Goal: Information Seeking & Learning: Learn about a topic

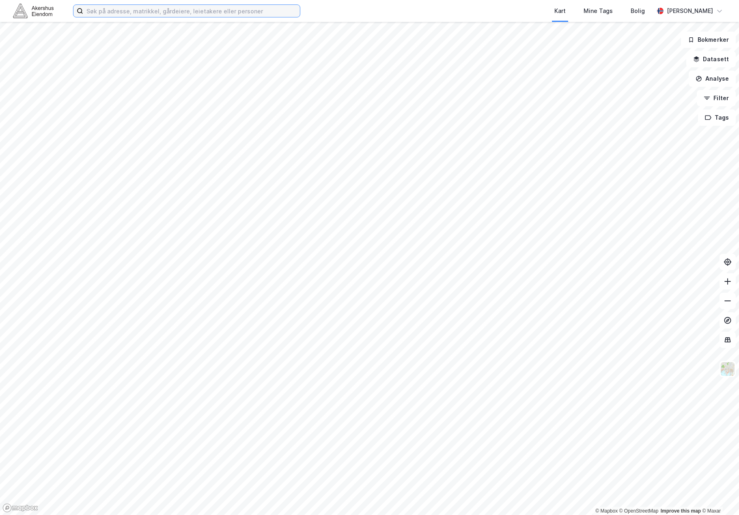
click at [146, 9] on input at bounding box center [191, 11] width 217 height 12
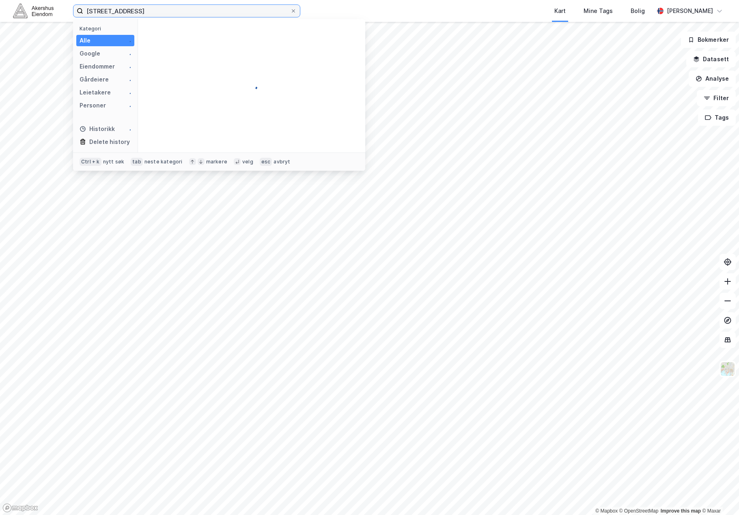
type input "[STREET_ADDRESS]"
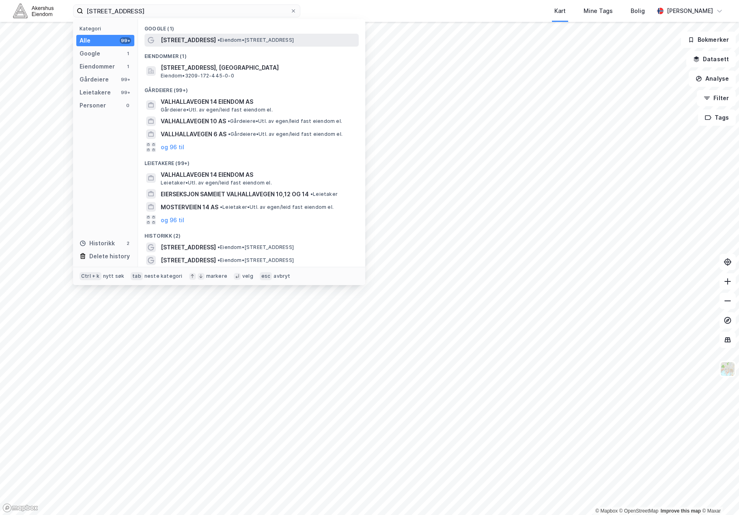
click at [175, 40] on span "[STREET_ADDRESS]" at bounding box center [188, 40] width 55 height 10
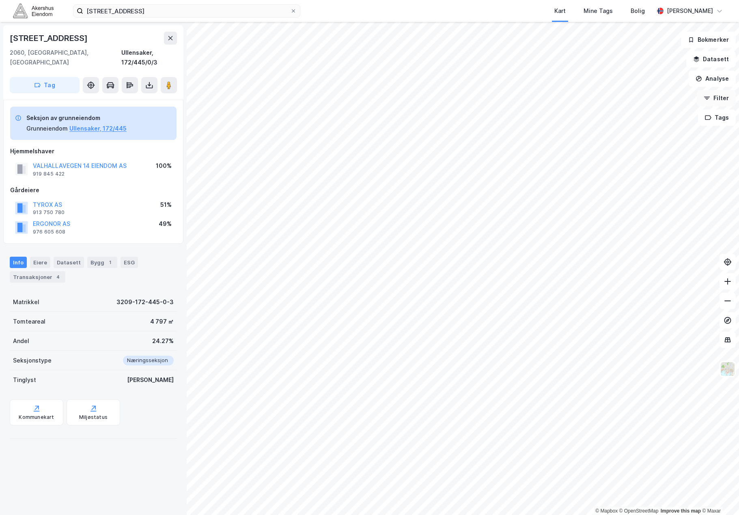
click at [721, 99] on button "Filter" at bounding box center [716, 98] width 39 height 16
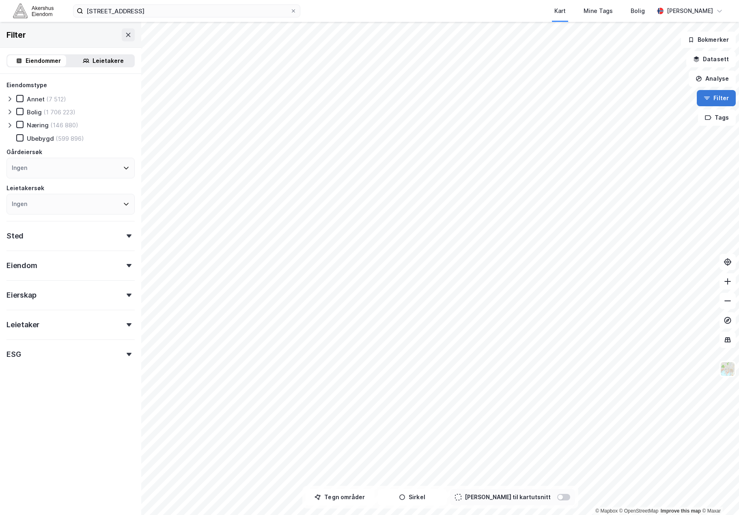
click at [721, 99] on button "Filter" at bounding box center [716, 98] width 39 height 16
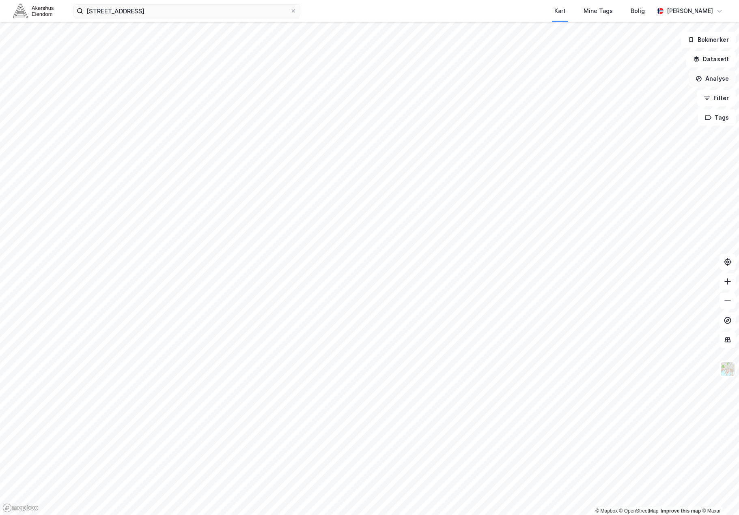
click at [722, 74] on button "Analyse" at bounding box center [711, 79] width 47 height 16
click at [649, 77] on div "Mål avstand" at bounding box center [641, 79] width 71 height 7
click at [712, 76] on button "Analyse" at bounding box center [711, 79] width 47 height 16
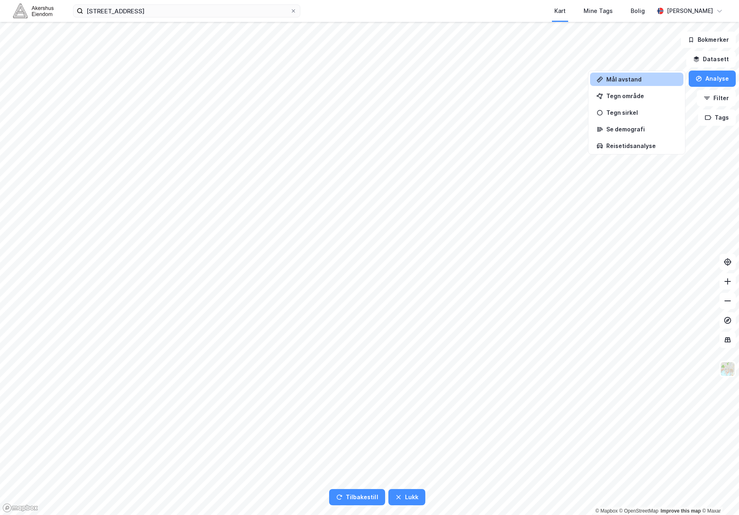
click at [632, 86] on div "Mål avstand Tegn område Tegn [PERSON_NAME] demografi Reisetidsanalyse" at bounding box center [636, 113] width 93 height 80
click at [635, 81] on div "Mål avstand" at bounding box center [641, 79] width 71 height 7
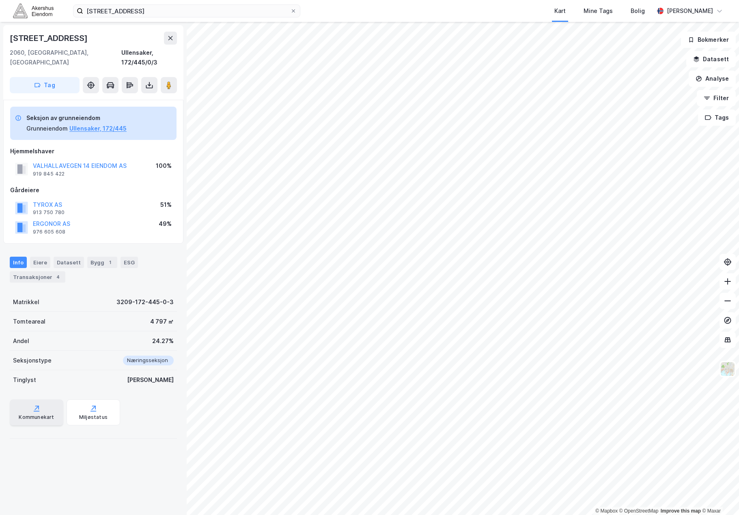
click at [39, 414] on div "Kommunekart" at bounding box center [36, 417] width 35 height 6
